Goal: Task Accomplishment & Management: Use online tool/utility

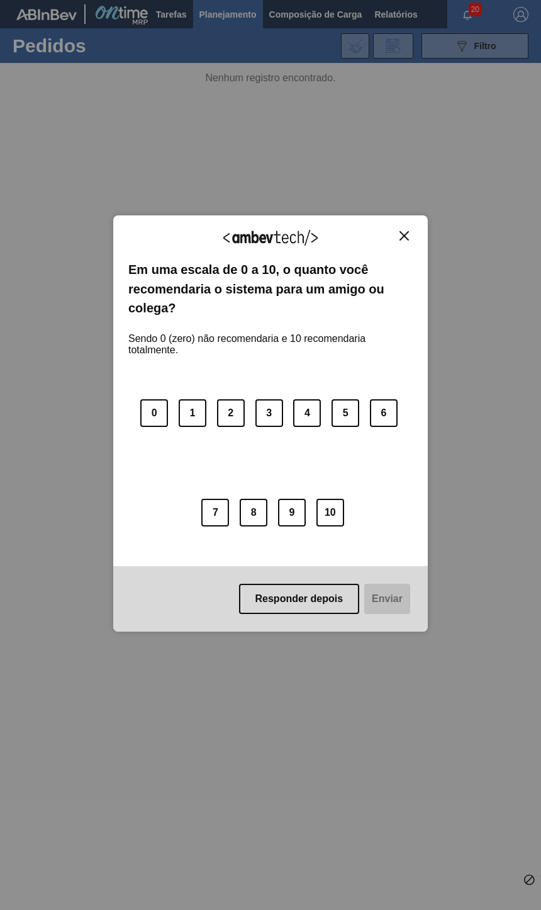
click at [407, 234] on img "Close" at bounding box center [404, 235] width 9 height 9
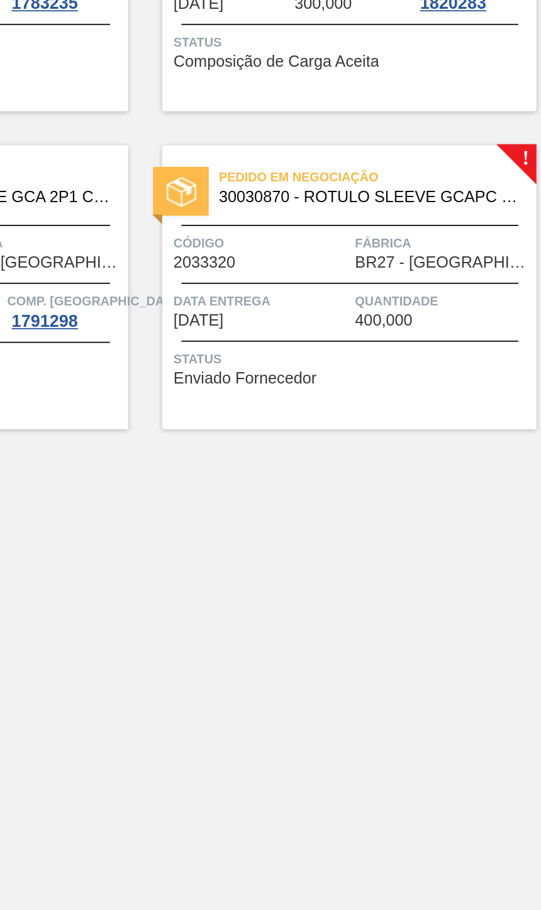
click at [290, 288] on div "Pedido em Negociação 30030870 - ROTULO SLEEVE GCAPC 2PACK2L NIV24 Código 203332…" at bounding box center [394, 366] width 208 height 157
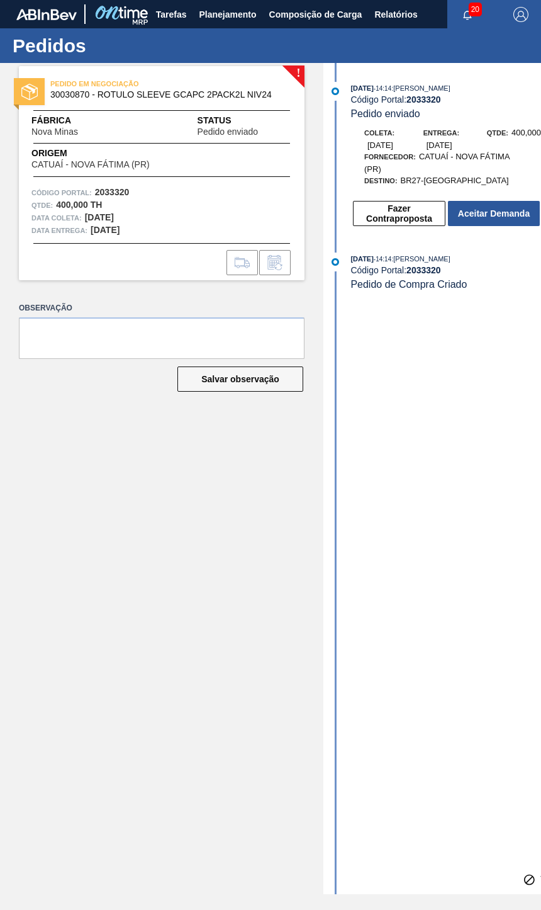
click at [494, 201] on button "Aceitar Demanda" at bounding box center [494, 213] width 92 height 25
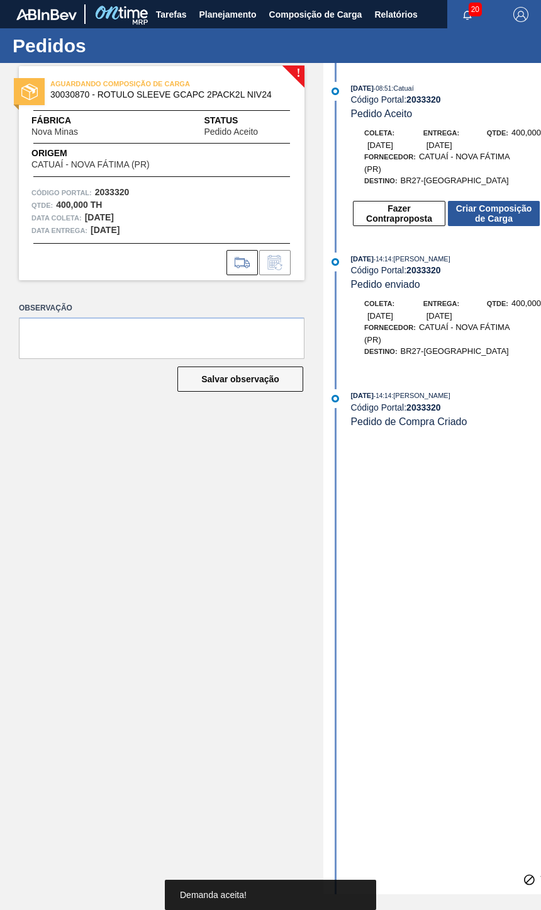
click at [510, 205] on button "Criar Composição de Carga" at bounding box center [494, 213] width 92 height 25
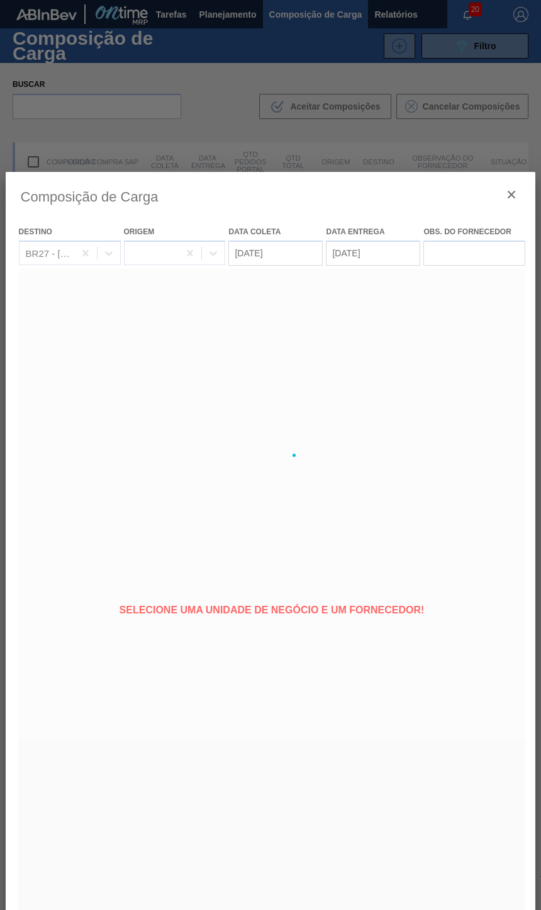
type coleta "[DATE]"
type entrega "[DATE]"
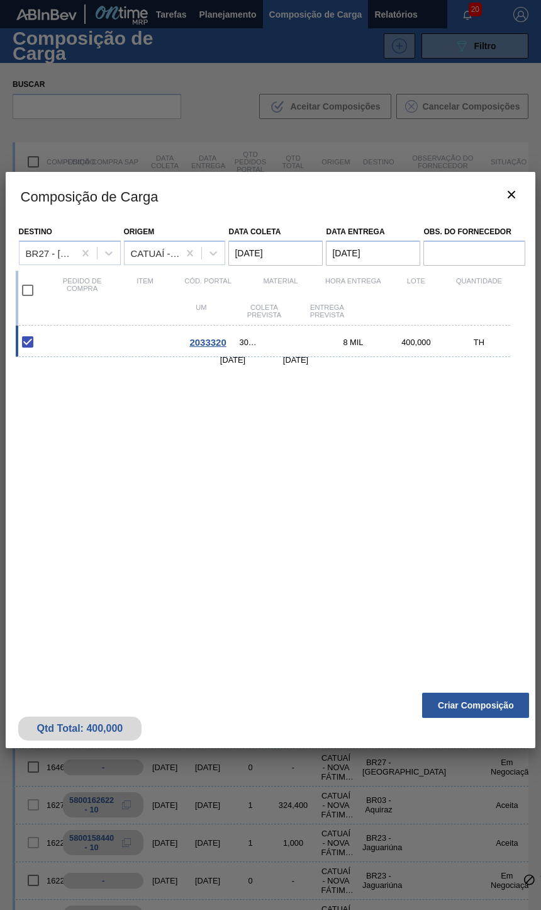
click at [490, 718] on button "Criar Composição" at bounding box center [475, 704] width 107 height 25
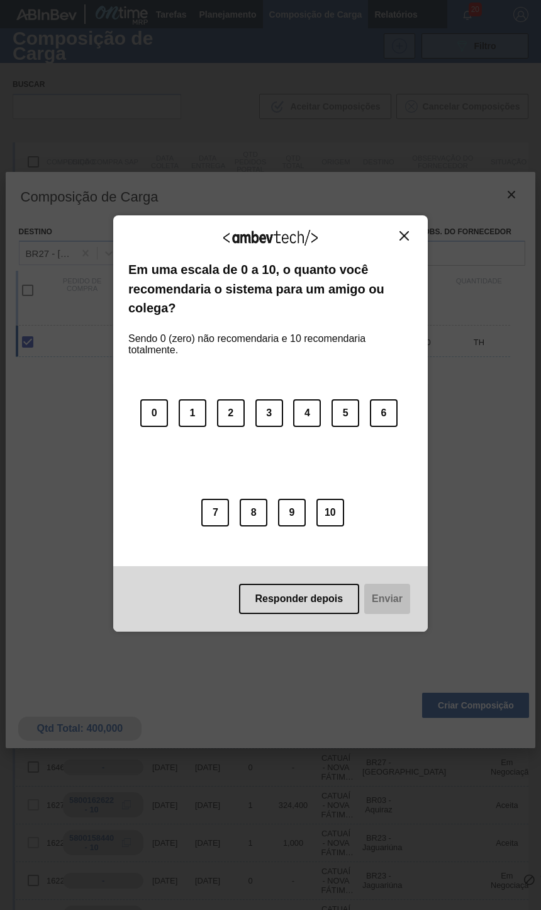
click at [313, 601] on button "Responder depois" at bounding box center [299, 598] width 121 height 30
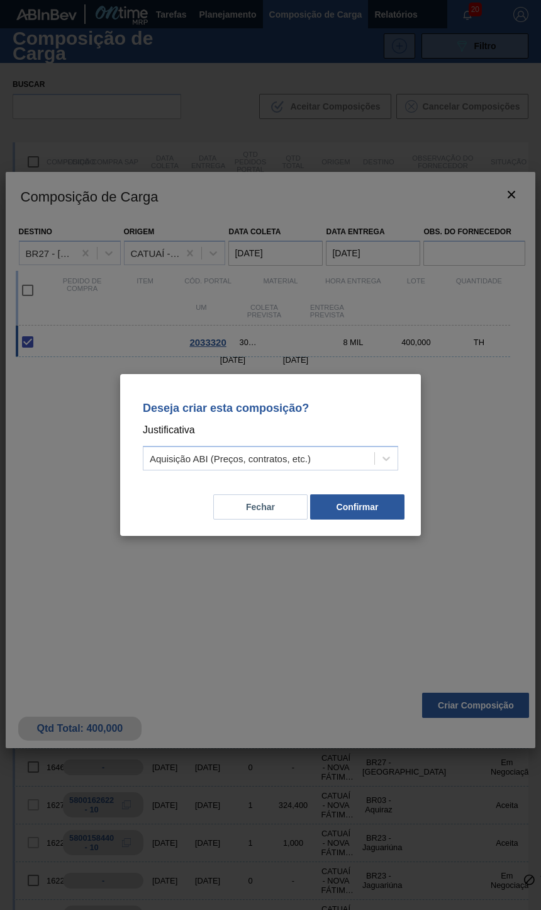
click at [266, 510] on button "Fechar" at bounding box center [260, 506] width 94 height 25
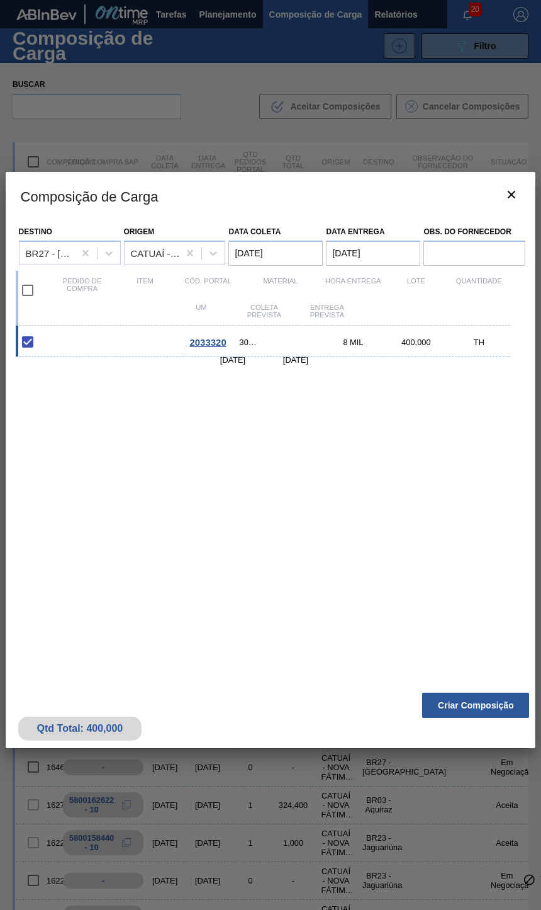
click at [474, 718] on button "Criar Composição" at bounding box center [475, 704] width 107 height 25
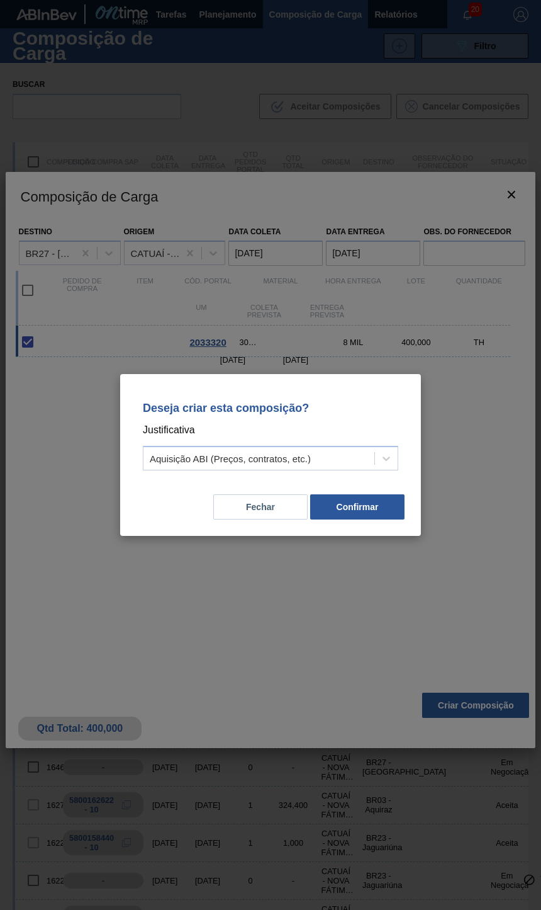
click at [290, 736] on div "Deseja criar esta composição? Justificativa Aquisição ABI (Preços, contratos, e…" at bounding box center [270, 455] width 541 height 910
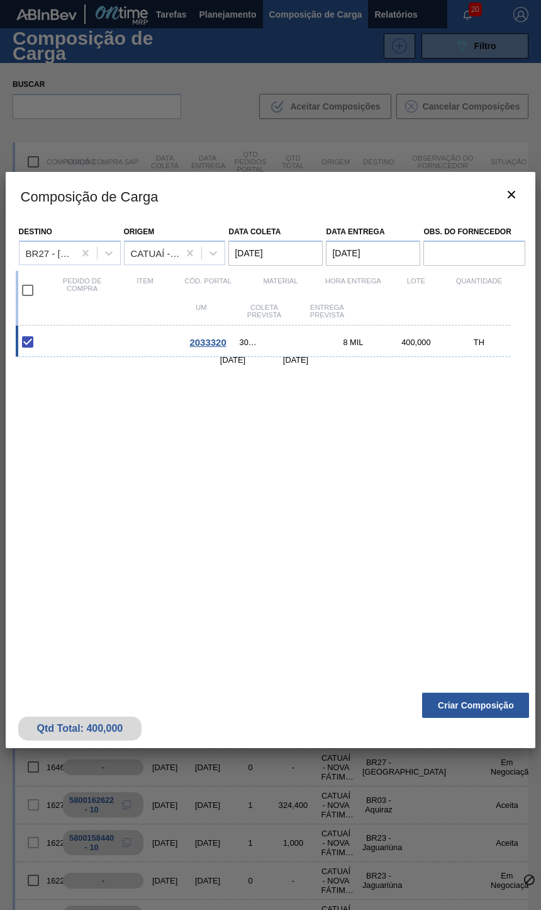
click at [483, 718] on button "Criar Composição" at bounding box center [475, 704] width 107 height 25
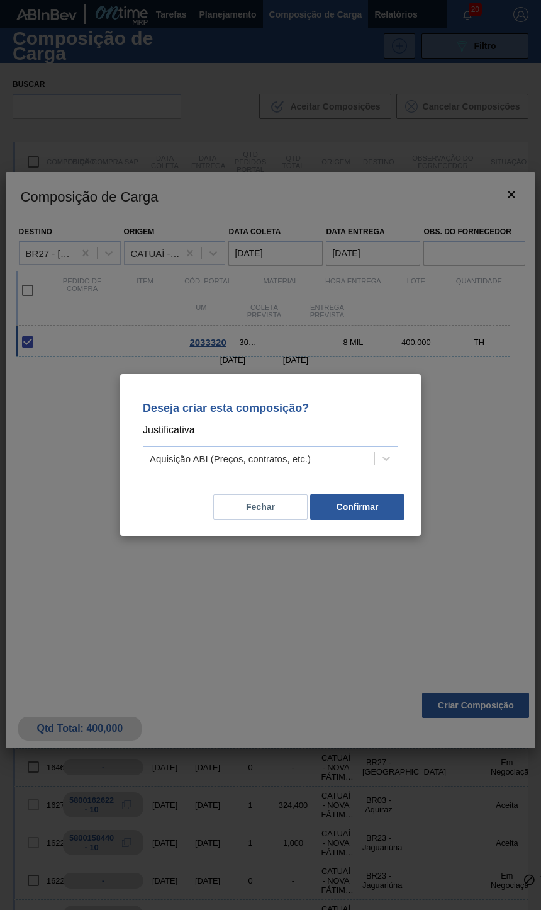
click at [398, 510] on button "Confirmar" at bounding box center [357, 506] width 94 height 25
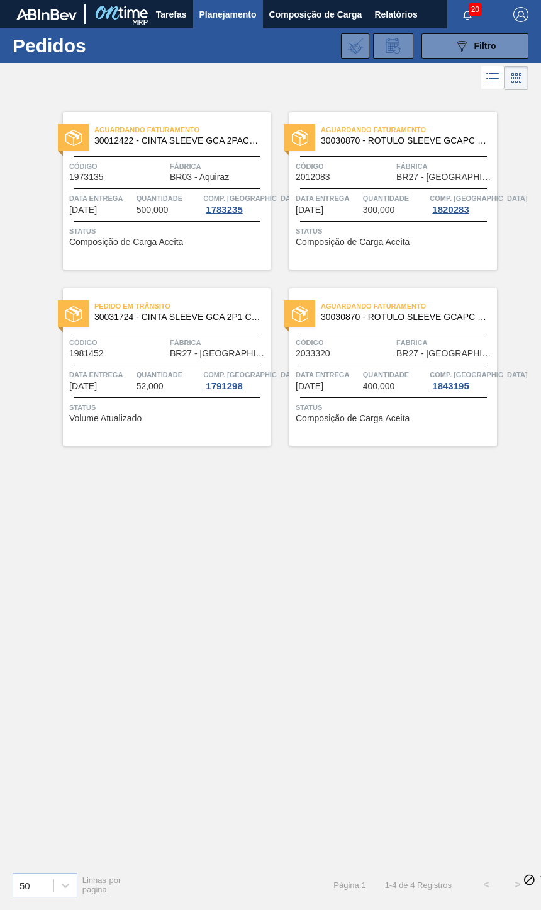
click at [358, 208] on div "Data entrega 02/09/2025" at bounding box center [328, 203] width 64 height 23
click at [97, 207] on span "[DATE]" at bounding box center [83, 209] width 28 height 9
